Goal: Information Seeking & Learning: Find specific page/section

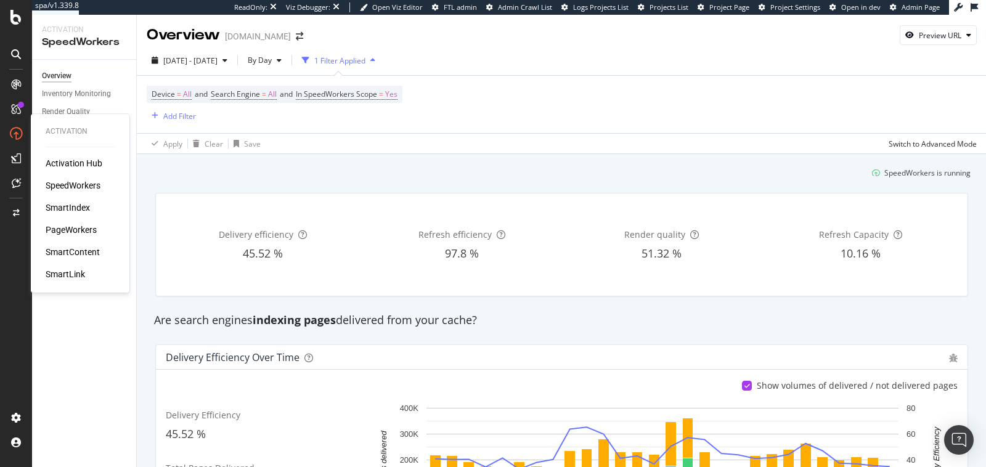
click at [65, 214] on div "Activation Hub SpeedWorkers SmartIndex PageWorkers SmartContent SmartLink" at bounding box center [80, 218] width 69 height 123
click at [63, 204] on div "SmartIndex" at bounding box center [68, 208] width 44 height 12
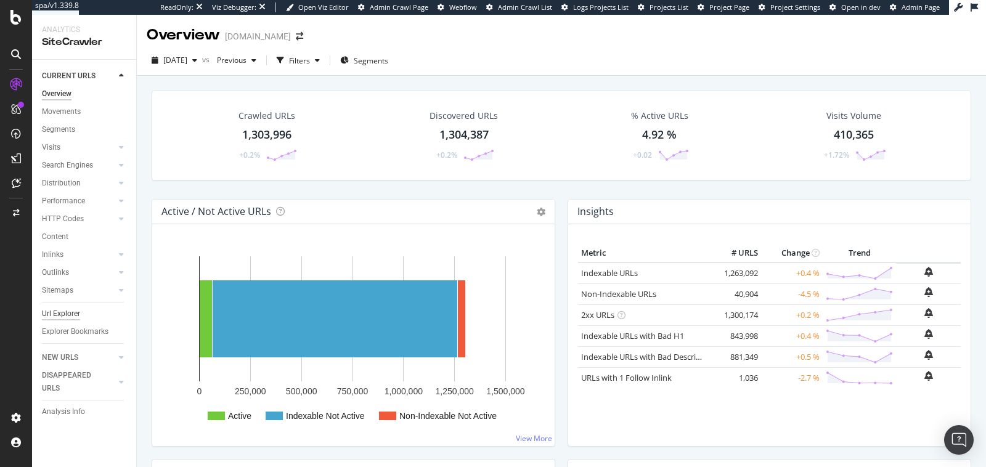
click at [65, 314] on div "Url Explorer" at bounding box center [61, 314] width 38 height 13
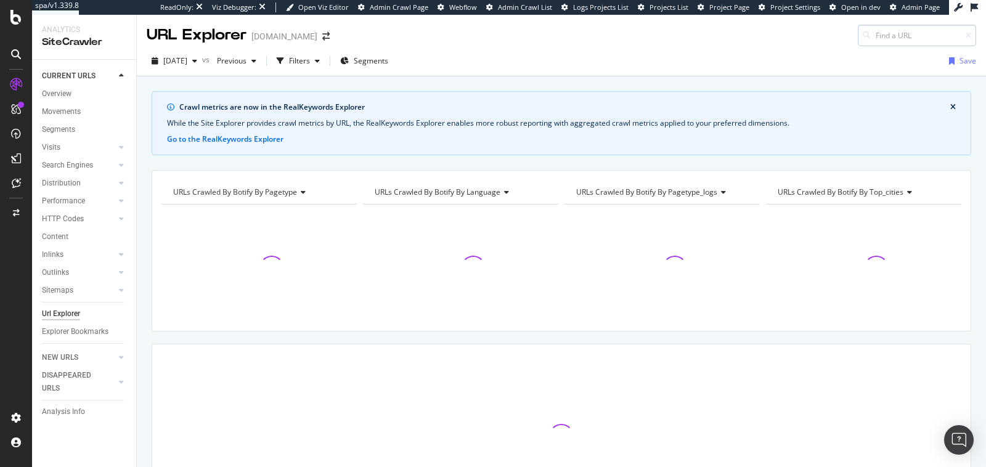
type input "[URL][DOMAIN_NAME]"
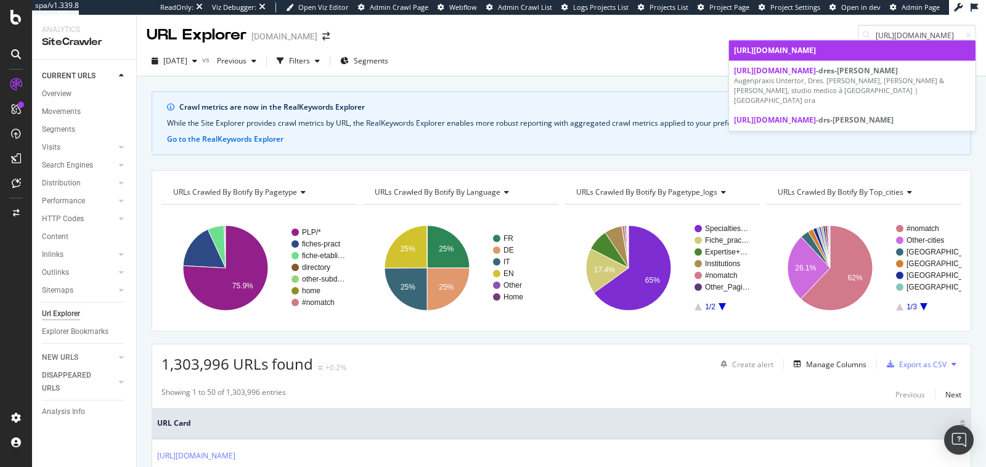
click at [812, 47] on span "[URL][DOMAIN_NAME]" at bounding box center [775, 50] width 82 height 10
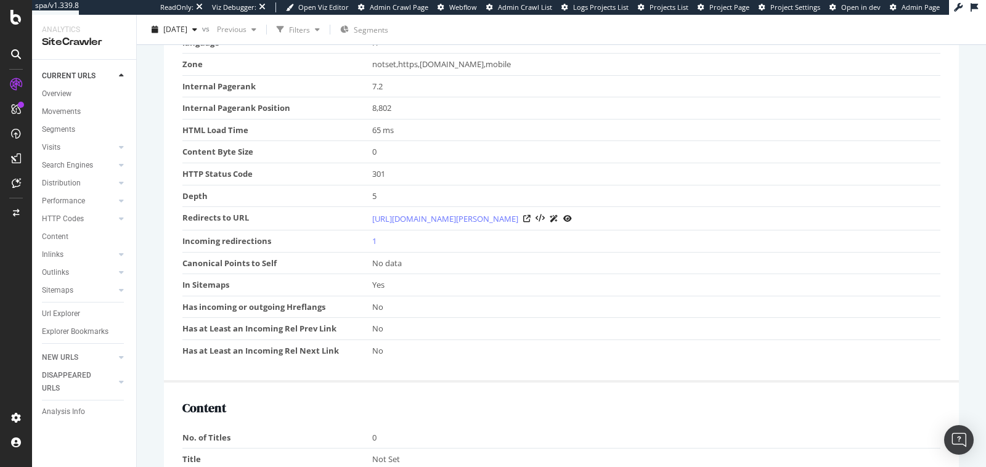
scroll to position [403, 0]
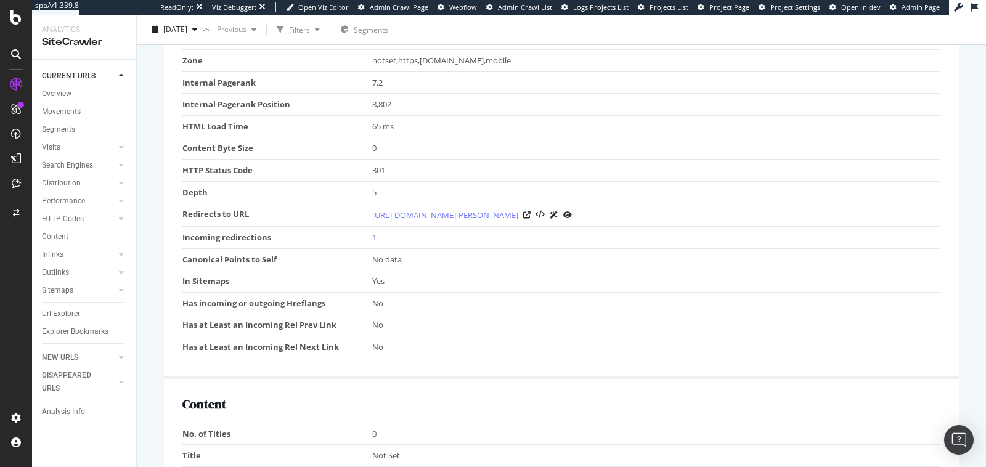
click at [518, 211] on link "[URL][DOMAIN_NAME][PERSON_NAME]" at bounding box center [445, 215] width 146 height 12
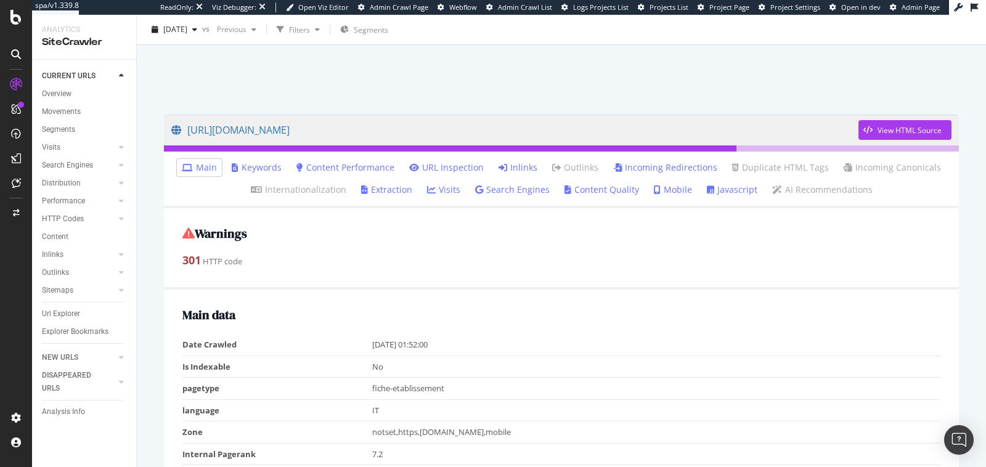
scroll to position [0, 0]
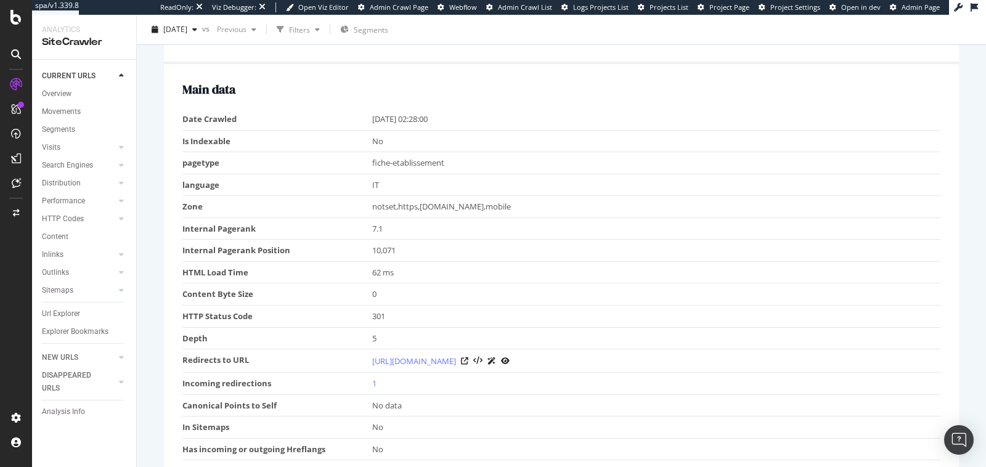
scroll to position [256, 0]
click at [468, 359] on icon at bounding box center [464, 361] width 7 height 7
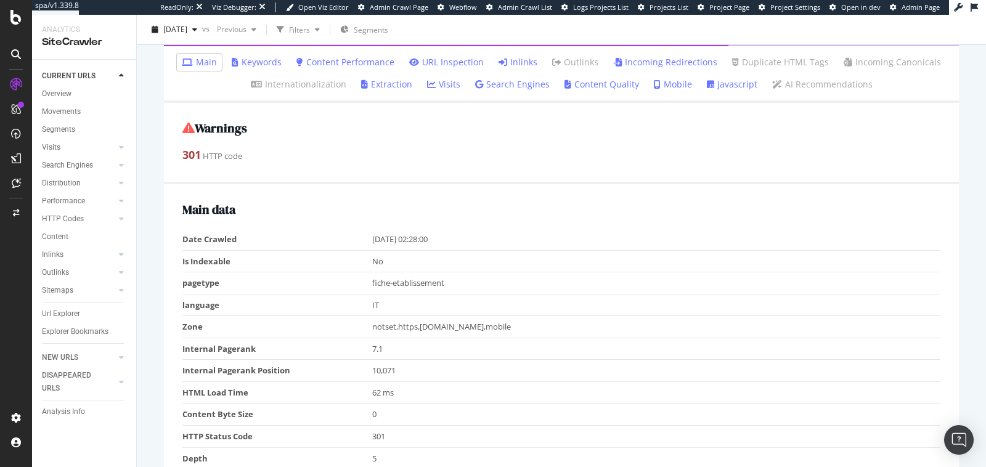
scroll to position [0, 0]
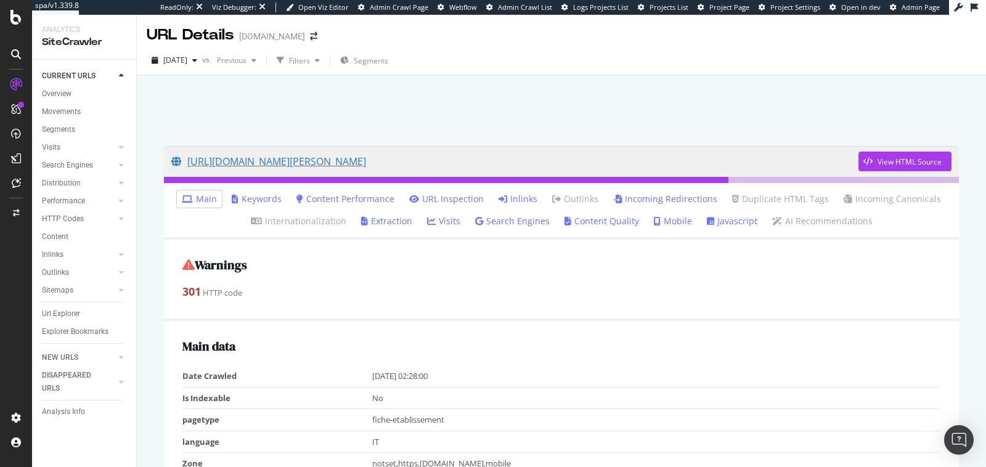
click at [587, 174] on link "[URL][DOMAIN_NAME][PERSON_NAME]" at bounding box center [514, 161] width 687 height 31
